Goal: Navigation & Orientation: Find specific page/section

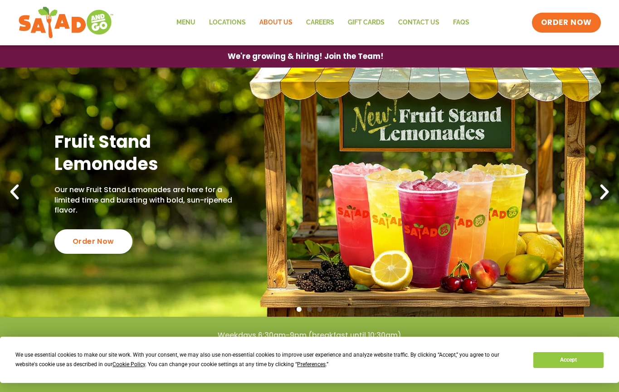
click at [277, 23] on link "About Us" at bounding box center [276, 22] width 47 height 21
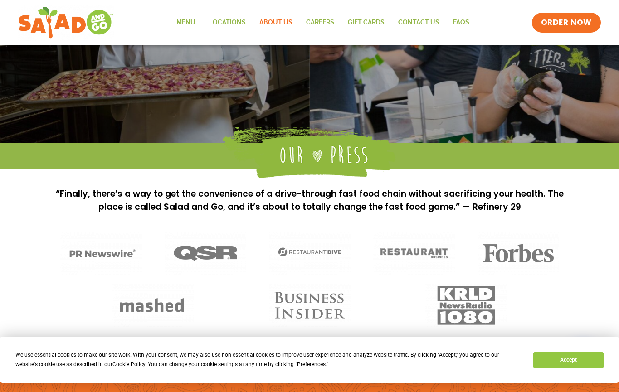
scroll to position [462, 0]
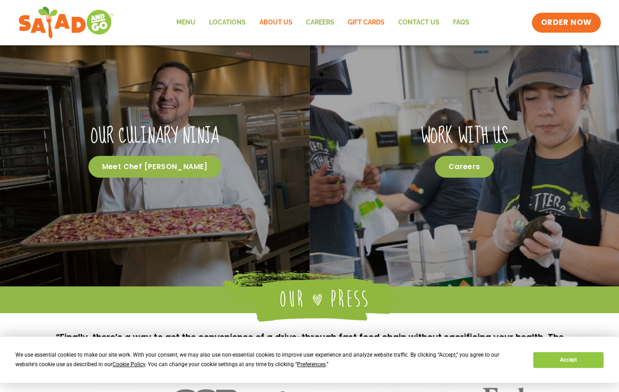
click at [379, 22] on link "GIFT CARDS" at bounding box center [366, 22] width 50 height 21
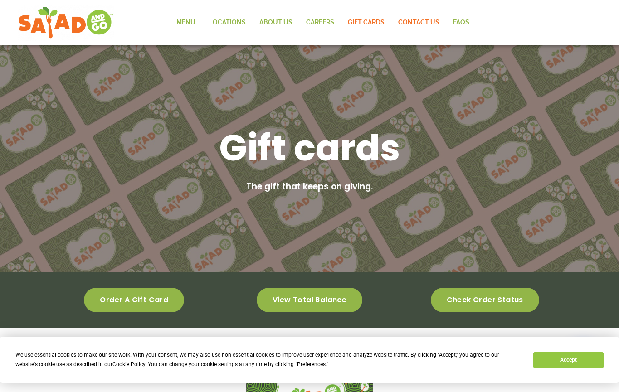
click at [425, 21] on link "Contact Us" at bounding box center [418, 22] width 55 height 21
